Goal: Transaction & Acquisition: Purchase product/service

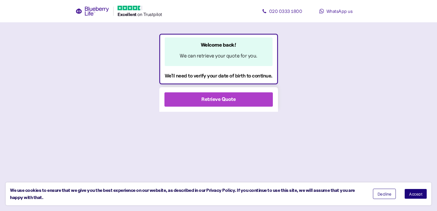
click at [227, 100] on div "Retrieve Quote" at bounding box center [218, 100] width 34 height 8
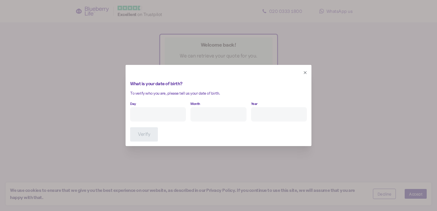
click at [160, 113] on input "Day" at bounding box center [158, 114] width 56 height 14
type input "8"
click at [196, 115] on input "Month" at bounding box center [219, 114] width 56 height 14
type input "9"
click at [263, 114] on input "Year" at bounding box center [279, 114] width 56 height 14
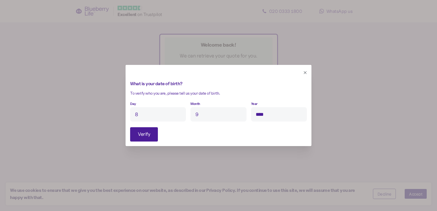
type input "****"
click at [144, 136] on span "Verify" at bounding box center [144, 135] width 12 height 14
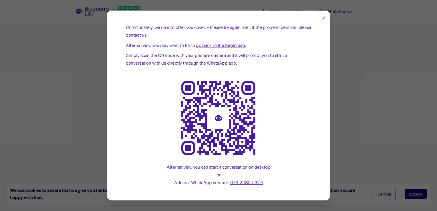
scroll to position [19, 0]
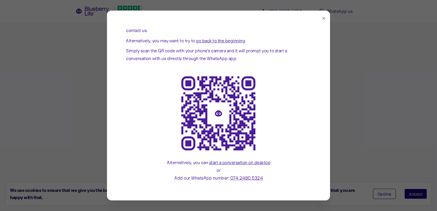
click at [322, 18] on icon "button" at bounding box center [323, 18] width 3 height 3
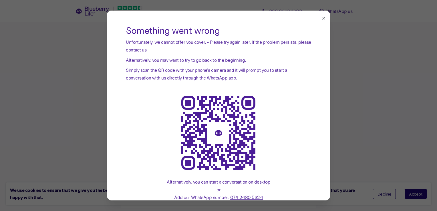
click at [322, 18] on icon "button" at bounding box center [324, 18] width 5 height 5
